Goal: Task Accomplishment & Management: Manage account settings

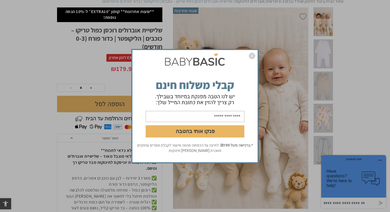
click at [253, 56] on img "סגור" at bounding box center [252, 56] width 6 height 6
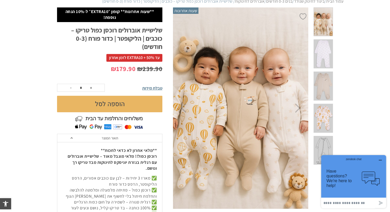
click at [321, 87] on span at bounding box center [323, 85] width 19 height 29
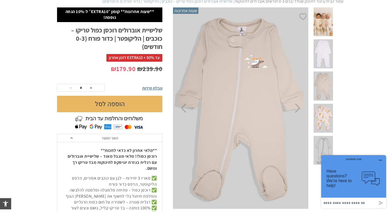
click at [324, 50] on span at bounding box center [323, 53] width 19 height 29
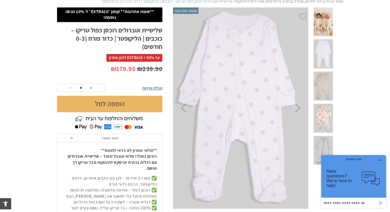
click at [319, 124] on span at bounding box center [323, 118] width 19 height 29
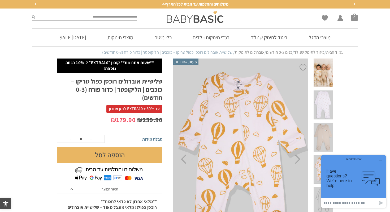
click at [359, 18] on div "Wishlist החשבון שלי החשבון שלי הזמנות פרטי חשבון סל קניות 0" at bounding box center [306, 17] width 111 height 17
click at [355, 18] on span "סל קניות" at bounding box center [354, 16] width 7 height 7
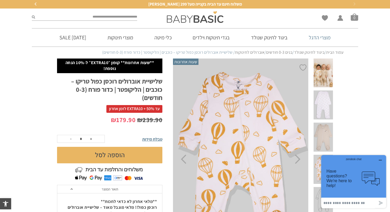
click at [319, 40] on link "מוצרי הדגל" at bounding box center [320, 37] width 38 height 18
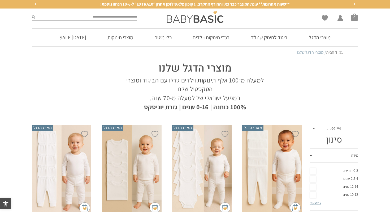
click at [22, 89] on section "מוצרי הדגל שלנו למעלה מ־100 אלף תינוקות וילדים גדלו עם הביגוד ומוצרי הטקסטיל של…" at bounding box center [195, 84] width 390 height 53
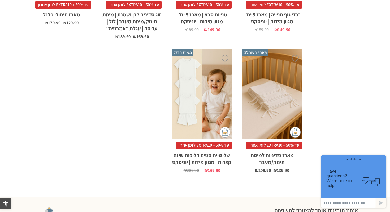
scroll to position [685, 0]
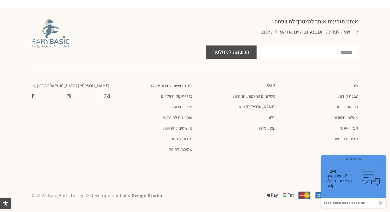
click at [383, 158] on icon "button" at bounding box center [381, 160] width 4 height 4
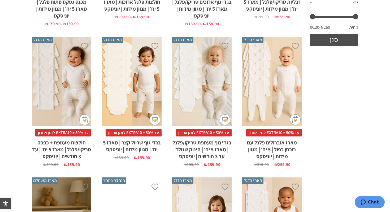
scroll to position [0, 0]
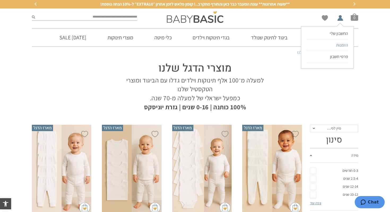
click at [342, 42] on span "הזמנות" at bounding box center [343, 45] width 12 height 6
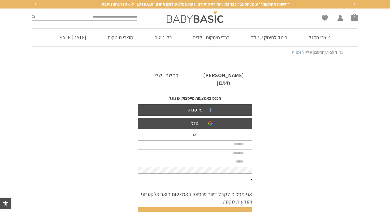
click at [117, 19] on input "search" at bounding box center [86, 17] width 102 height 7
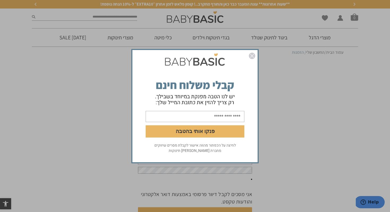
click at [254, 57] on img "סגור" at bounding box center [252, 56] width 6 height 6
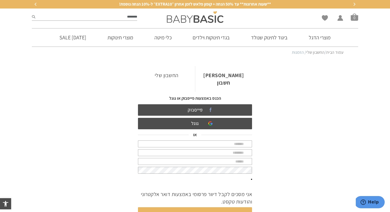
type input "********"
click at [32, 14] on button "submit" at bounding box center [33, 17] width 3 height 7
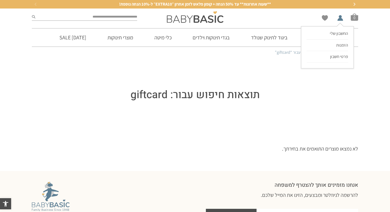
click at [339, 20] on li "החשבון שלי החשבון שלי הזמנות פרטי חשבון" at bounding box center [340, 16] width 8 height 7
click at [338, 36] on span "החשבון שלי" at bounding box center [339, 34] width 18 height 6
